Goal: Task Accomplishment & Management: Use online tool/utility

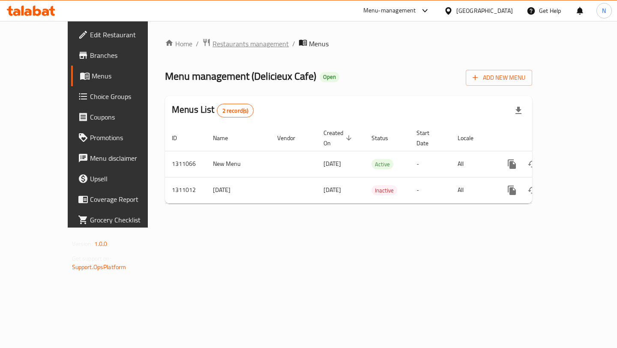
click at [213, 40] on span "Restaurants management" at bounding box center [251, 44] width 76 height 10
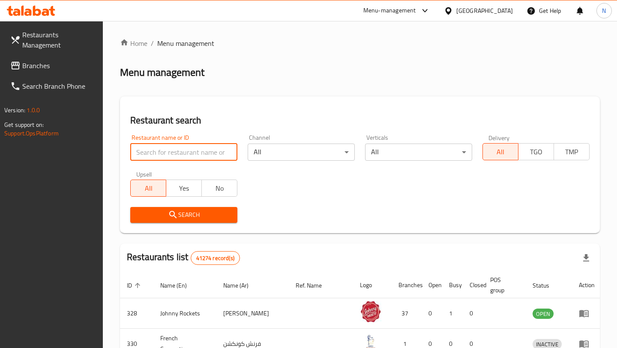
click at [193, 156] on input "search" at bounding box center [183, 152] width 107 height 17
type input "what a cake"
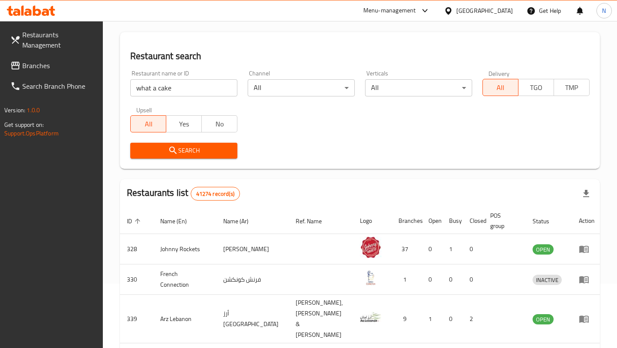
scroll to position [70, 0]
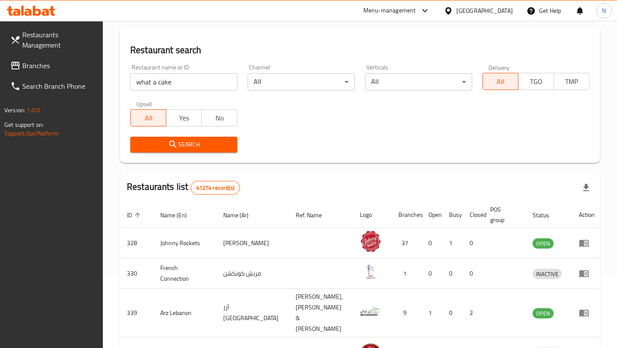
click at [217, 139] on span "Search" at bounding box center [183, 144] width 93 height 11
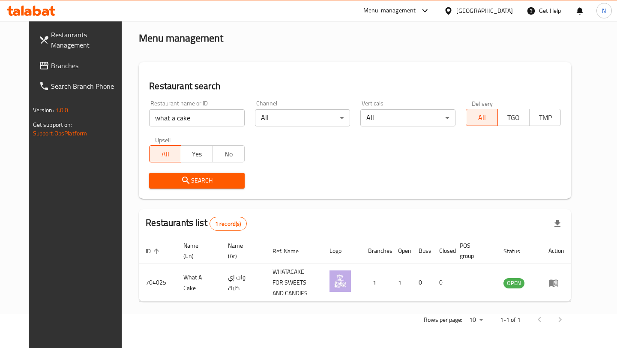
scroll to position [27, 0]
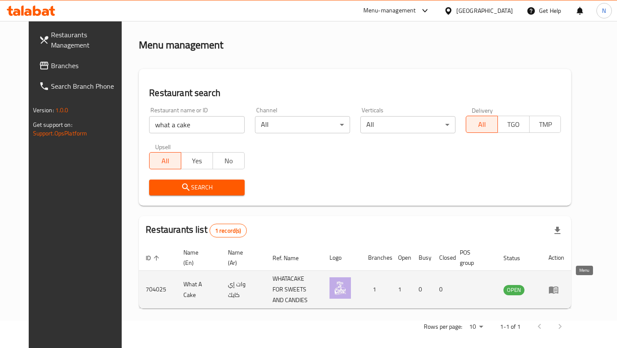
click at [559, 287] on icon "enhanced table" at bounding box center [553, 289] width 9 height 7
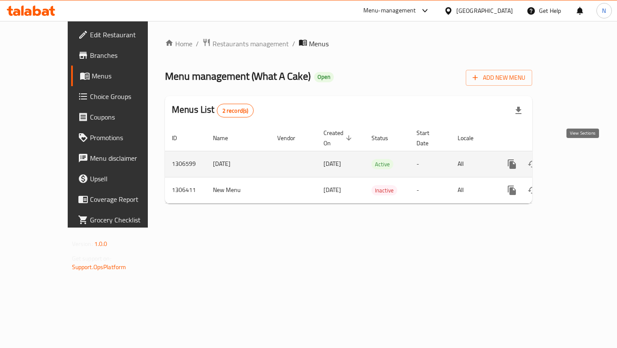
click at [578, 160] on icon "enhanced table" at bounding box center [574, 164] width 8 height 8
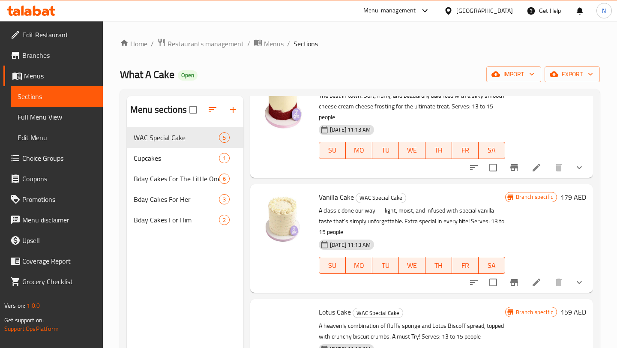
scroll to position [216, 0]
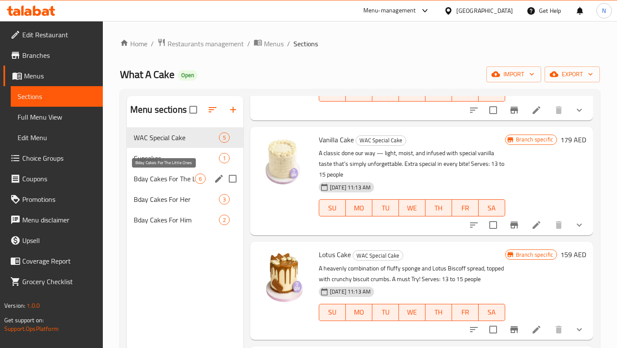
click at [191, 180] on span "Bday Cakes For The Little Ones" at bounding box center [164, 179] width 61 height 10
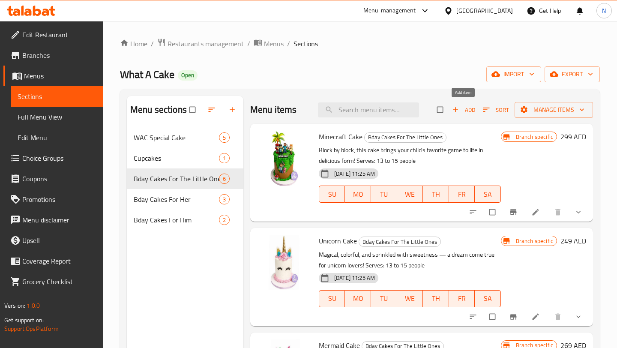
click at [463, 110] on span "Add" at bounding box center [463, 110] width 23 height 10
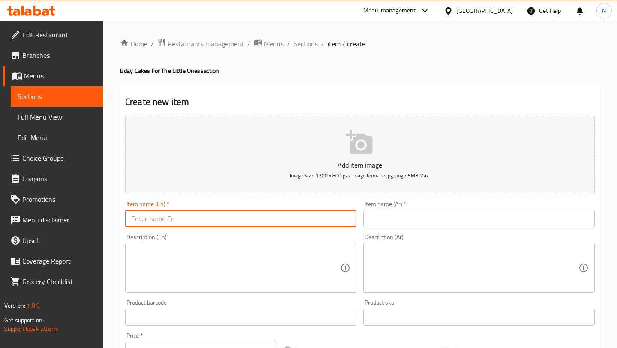
click at [318, 214] on input "text" at bounding box center [240, 218] width 231 height 17
paste input "Lilo & Stitch Cake"
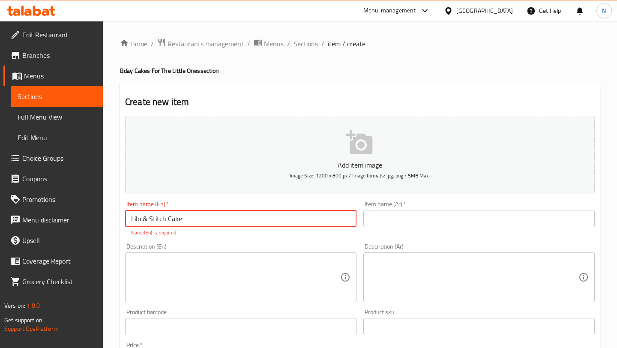
type input "Lilo & Stitch Cake"
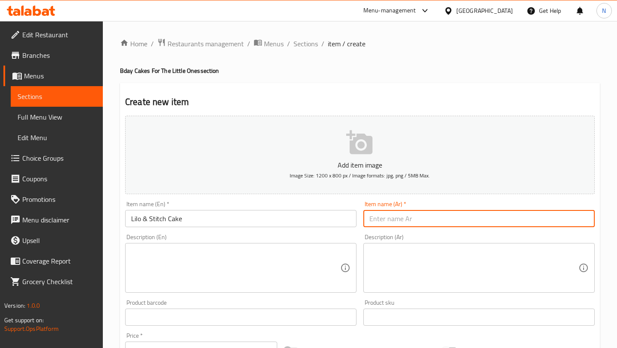
click at [433, 214] on input "text" at bounding box center [479, 218] width 231 height 17
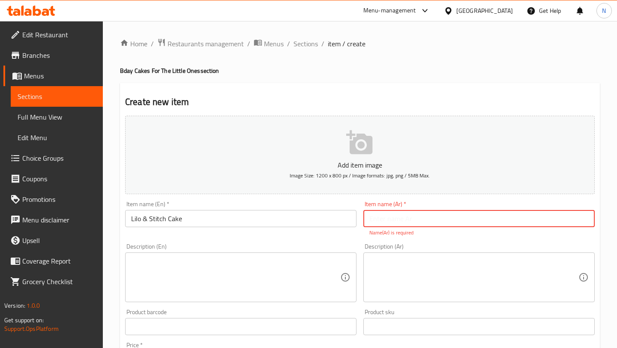
paste input "كيك ليلو وستيتش"
type input "كيك ليلو وستيتش"
click at [331, 263] on textarea at bounding box center [235, 277] width 209 height 41
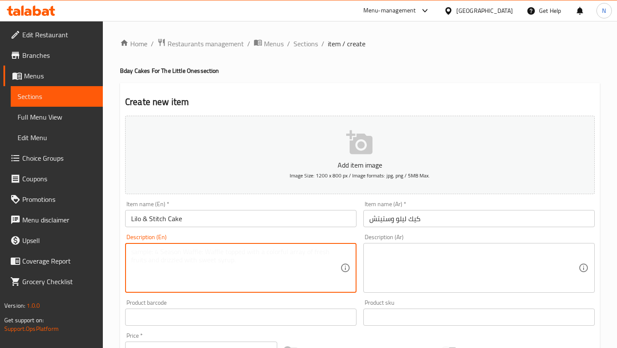
paste textarea "A vibrant blue-purple cake topped with Stitch, Lilo, and friends, finished with…"
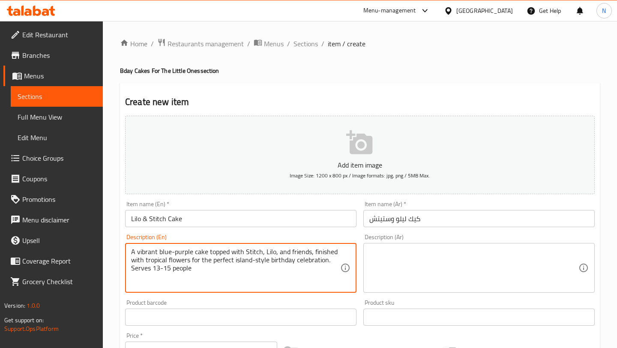
type textarea "A vibrant blue-purple cake topped with Stitch, Lilo, and friends, finished with…"
click at [379, 266] on textarea at bounding box center [474, 268] width 209 height 41
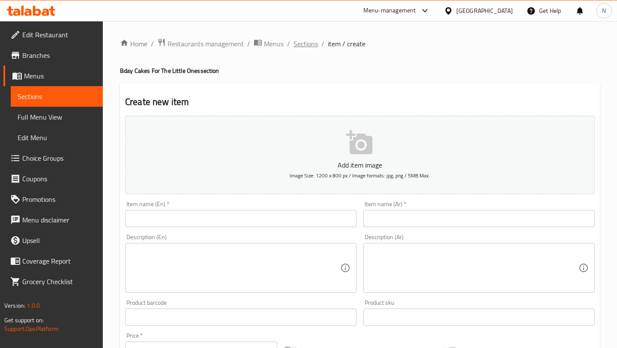
click at [305, 45] on span "Sections" at bounding box center [306, 44] width 24 height 10
